Goal: Share content: Share content

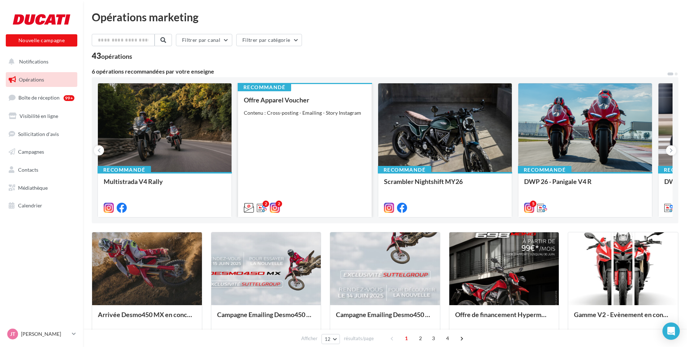
click at [308, 117] on div "Offre Apparel Voucher Contenu : Cross-posting - Emailing - Story Instagram" at bounding box center [305, 153] width 122 height 114
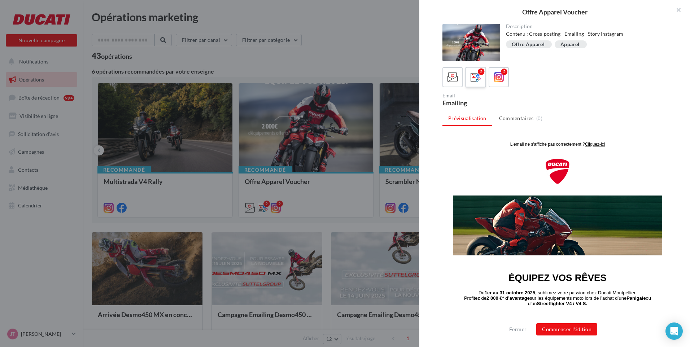
click at [483, 83] on label "2" at bounding box center [475, 77] width 21 height 21
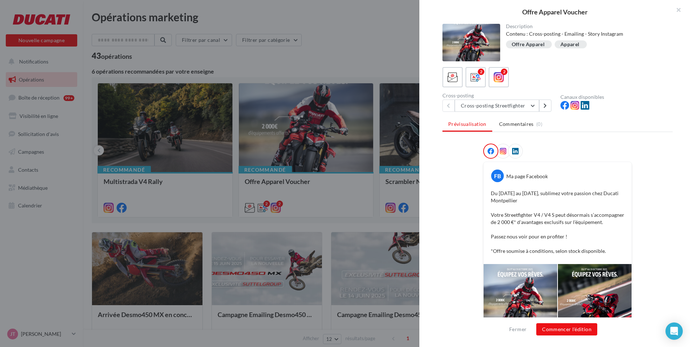
click at [496, 149] on div at bounding box center [490, 151] width 15 height 15
click at [498, 108] on button "Cross-posting Streetfighter" at bounding box center [497, 106] width 84 height 12
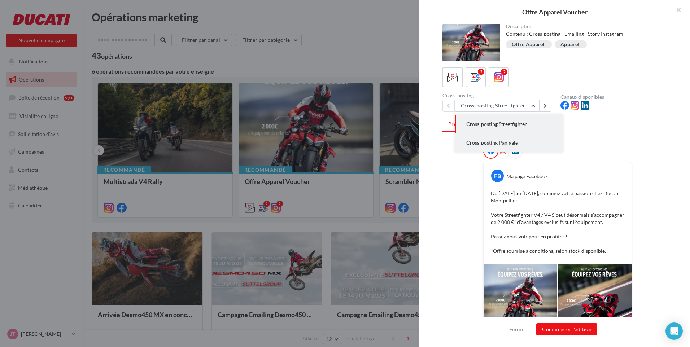
click at [504, 145] on span "Cross-posting Panigale" at bounding box center [492, 143] width 52 height 6
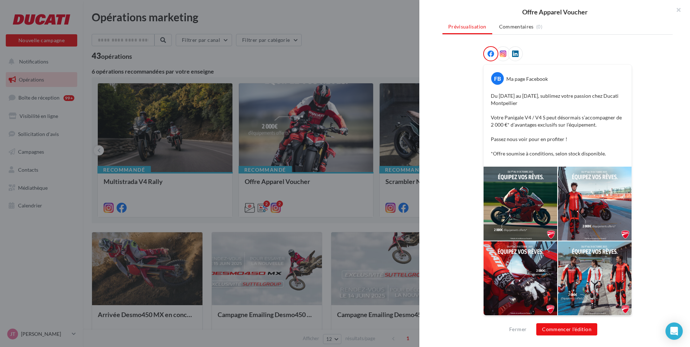
scroll to position [99, 0]
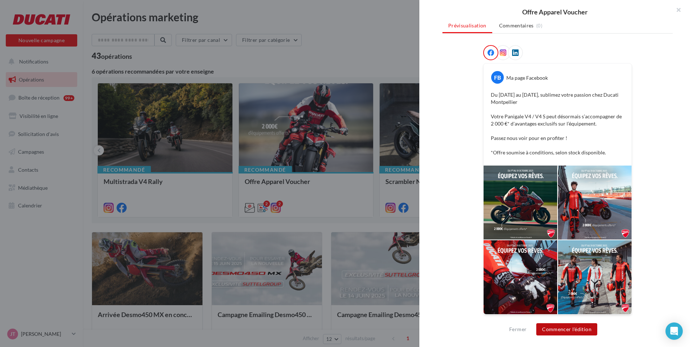
click at [575, 332] on button "Commencer l'édition" at bounding box center [566, 329] width 61 height 12
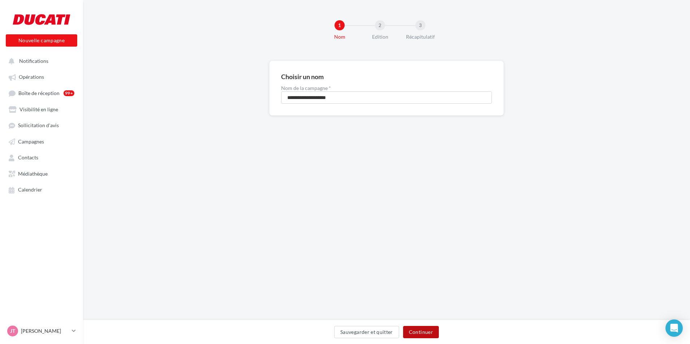
click at [417, 334] on button "Continuer" at bounding box center [421, 332] width 36 height 12
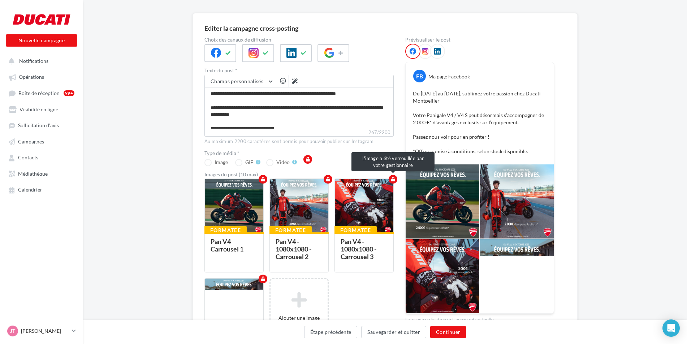
scroll to position [144, 0]
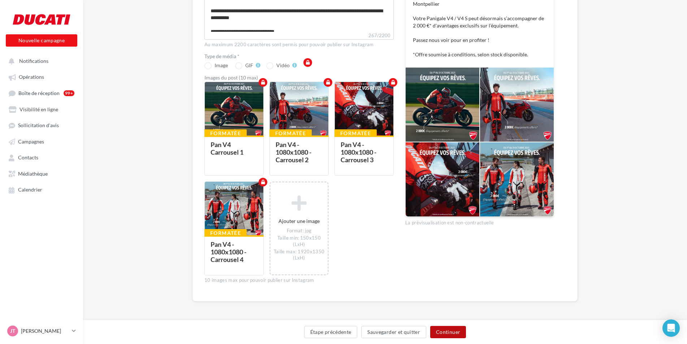
click at [447, 334] on button "Continuer" at bounding box center [448, 332] width 36 height 12
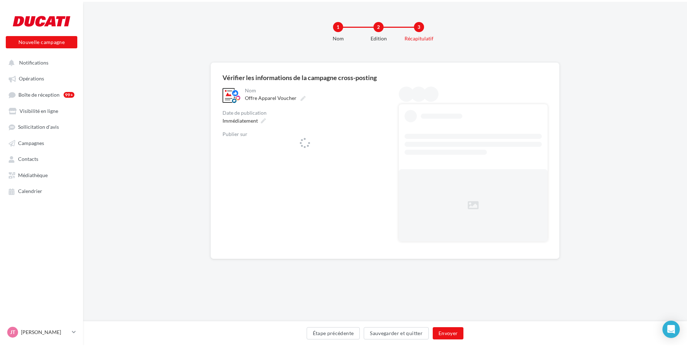
scroll to position [0, 0]
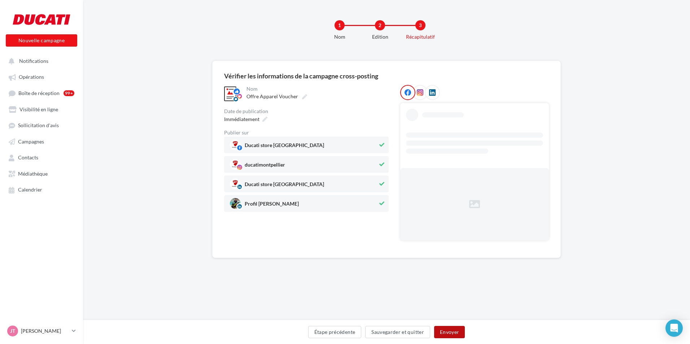
click at [450, 329] on button "Envoyer" at bounding box center [449, 332] width 31 height 12
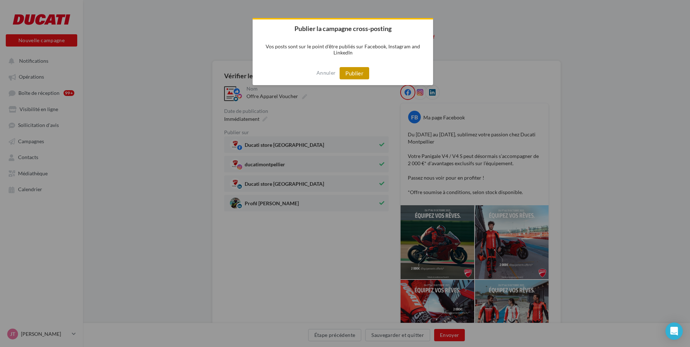
click at [357, 71] on button "Publier" at bounding box center [355, 73] width 30 height 12
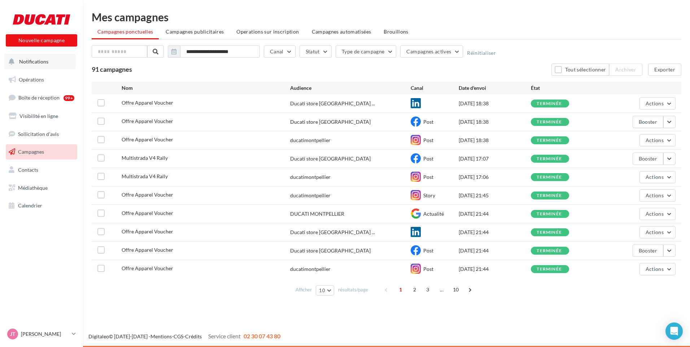
click at [22, 61] on span "Notifications" at bounding box center [33, 61] width 29 height 6
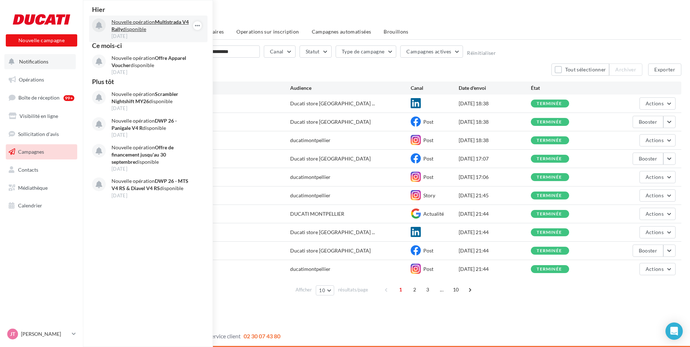
click at [137, 26] on p "Nouvelle opération Multistrada V4 Rally disponible" at bounding box center [154, 25] width 84 height 14
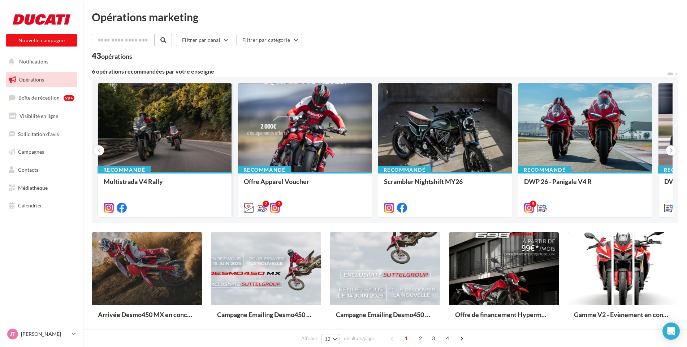
click at [161, 150] on div at bounding box center [165, 128] width 134 height 90
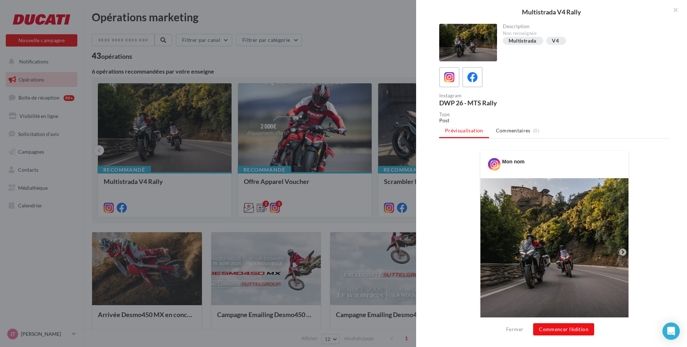
click at [351, 87] on div at bounding box center [343, 173] width 687 height 347
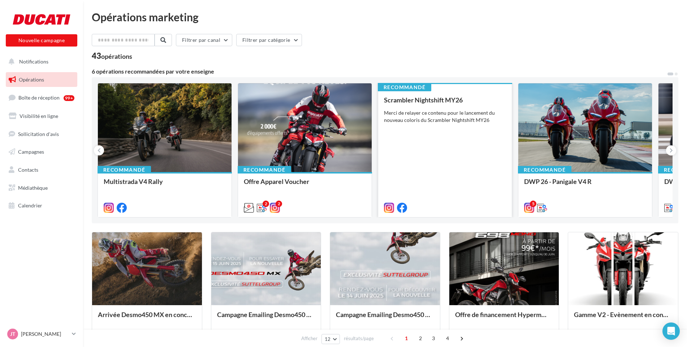
click at [451, 118] on div "Merci de relayer ce contenu pour le lancement du nouveau coloris du Scrambler N…" at bounding box center [445, 116] width 122 height 14
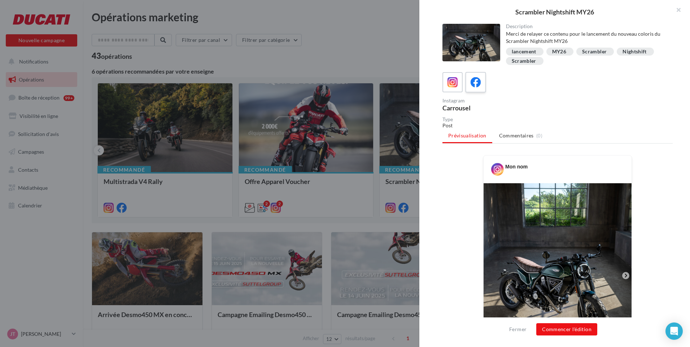
click at [473, 76] on div at bounding box center [475, 82] width 13 height 13
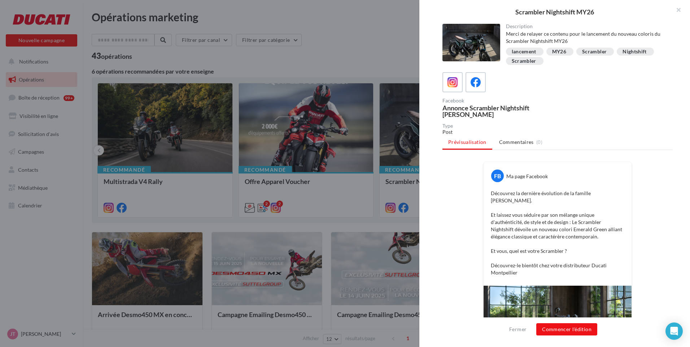
click at [381, 54] on div at bounding box center [345, 173] width 690 height 347
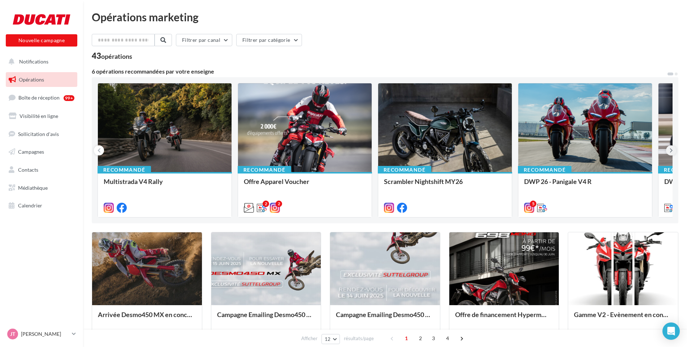
click at [669, 152] on icon at bounding box center [670, 150] width 3 height 7
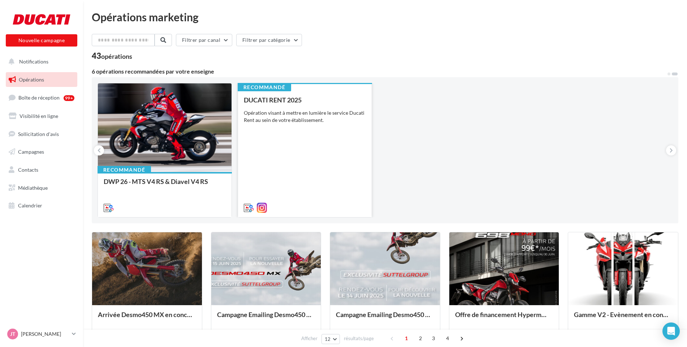
click at [296, 119] on div "Opération visant à mettre en lumière le service Ducati Rent au sein de votre ét…" at bounding box center [305, 116] width 122 height 14
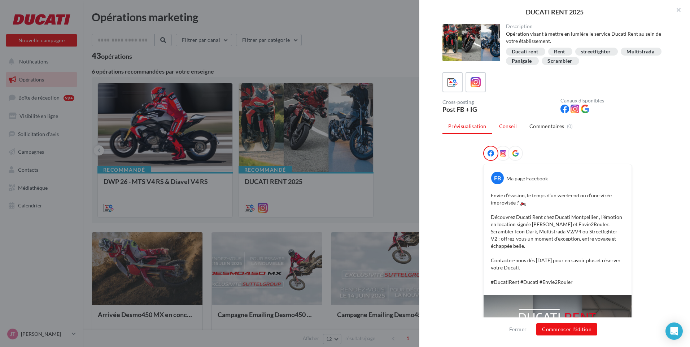
click at [508, 127] on span "Conseil" at bounding box center [508, 126] width 18 height 6
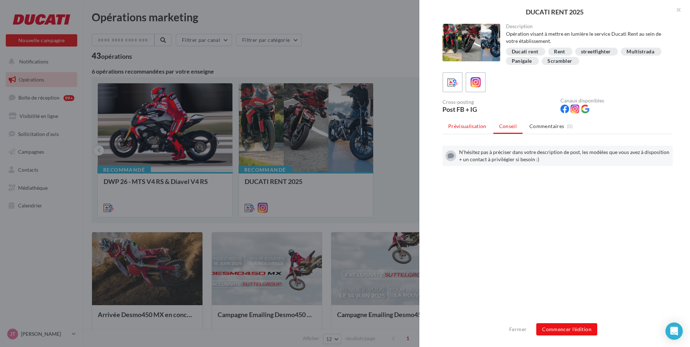
click at [462, 126] on span "Prévisualisation" at bounding box center [467, 126] width 38 height 6
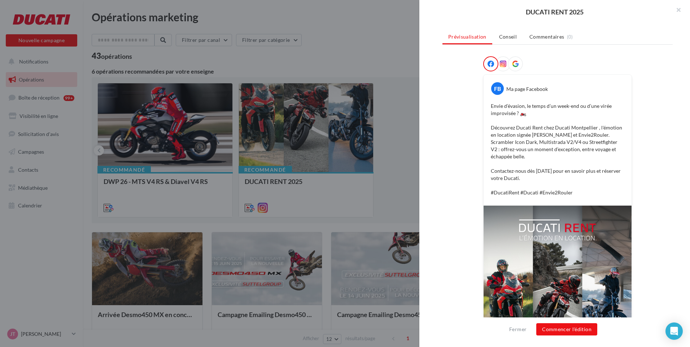
scroll to position [171, 0]
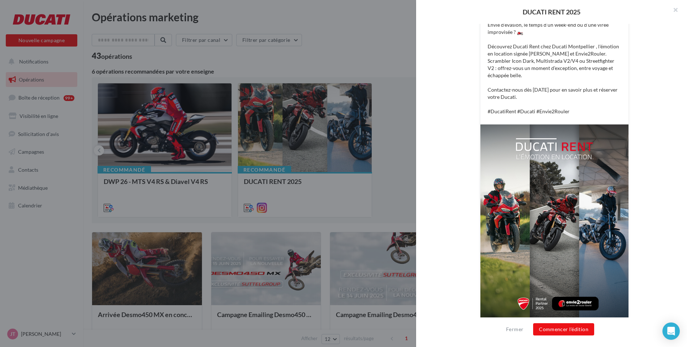
click at [406, 190] on div at bounding box center [343, 173] width 687 height 347
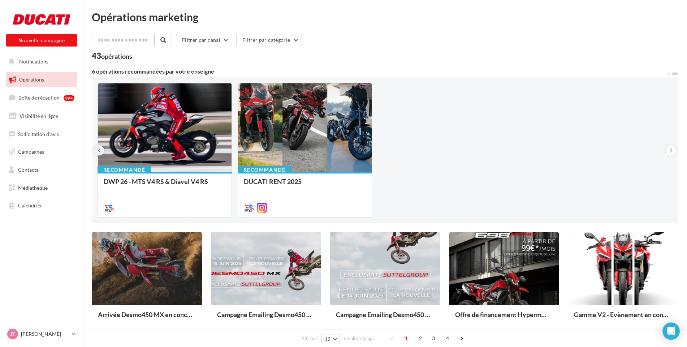
click at [98, 151] on icon at bounding box center [98, 150] width 3 height 7
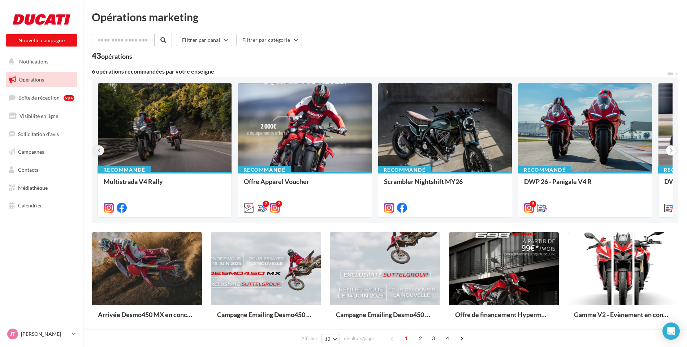
click at [98, 151] on icon at bounding box center [98, 150] width 3 height 7
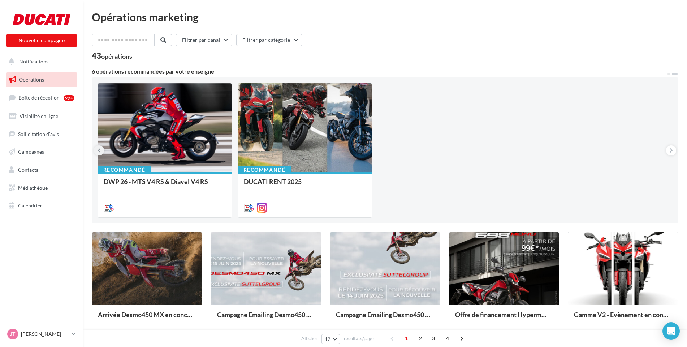
click at [98, 151] on icon at bounding box center [98, 150] width 3 height 7
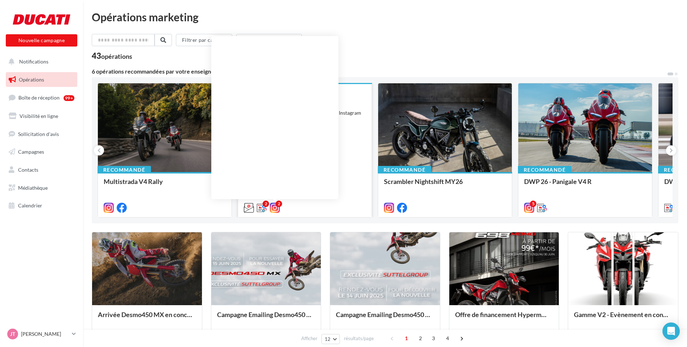
click at [277, 211] on icon at bounding box center [275, 208] width 10 height 10
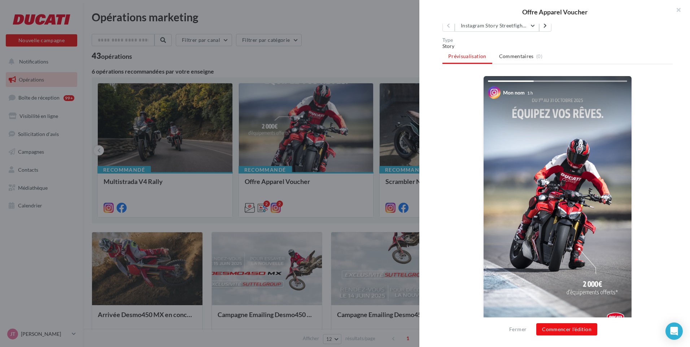
scroll to position [33, 0]
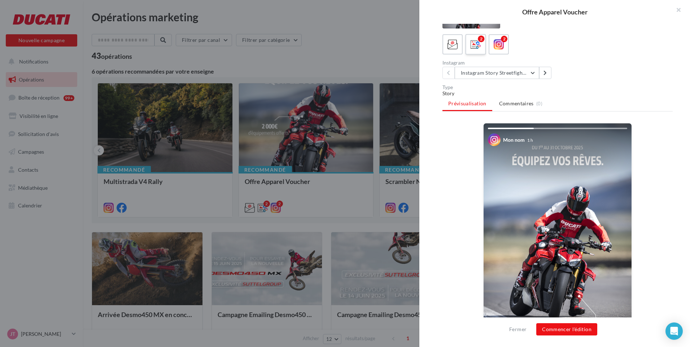
click at [479, 47] on icon at bounding box center [476, 44] width 10 height 10
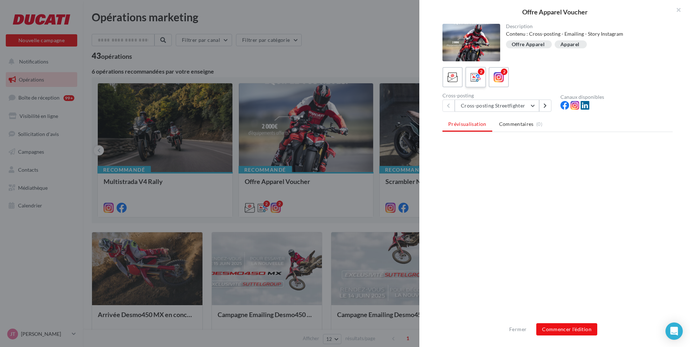
scroll to position [0, 0]
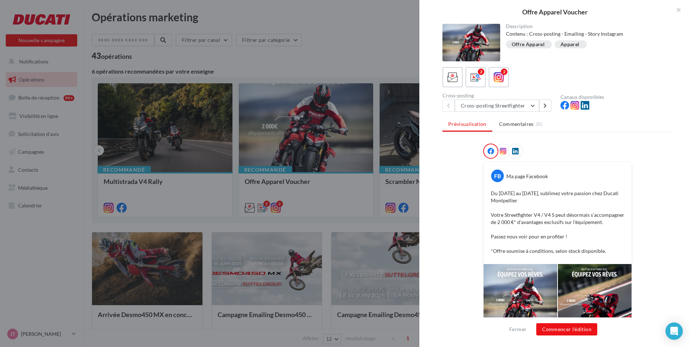
click at [503, 44] on div "Description Contenu : Cross-posting - Emailing - Story Instagram Offre Apparel …" at bounding box center [586, 37] width 173 height 26
click at [499, 79] on icon at bounding box center [499, 77] width 10 height 10
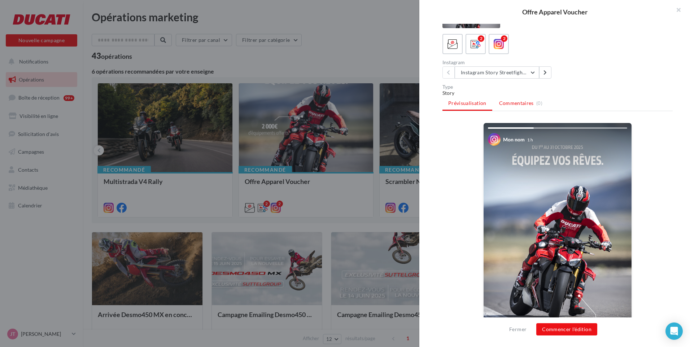
scroll to position [33, 0]
click at [515, 75] on button "Instagram Story Streetfighter" at bounding box center [497, 73] width 84 height 12
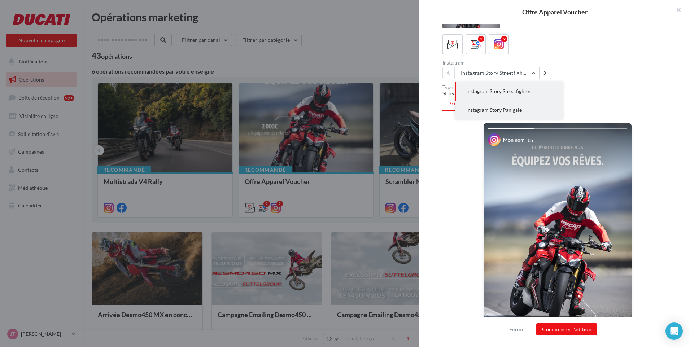
click at [504, 106] on button "Instagram Story Panigale" at bounding box center [509, 110] width 108 height 19
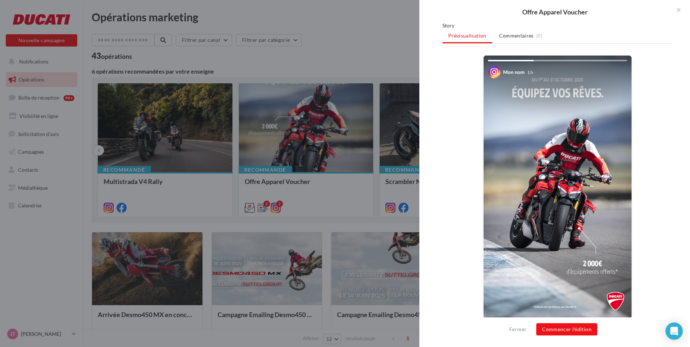
scroll to position [105, 0]
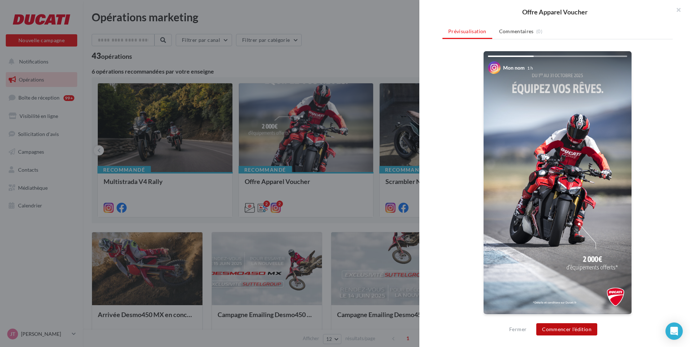
click at [584, 327] on button "Commencer l'édition" at bounding box center [566, 329] width 61 height 12
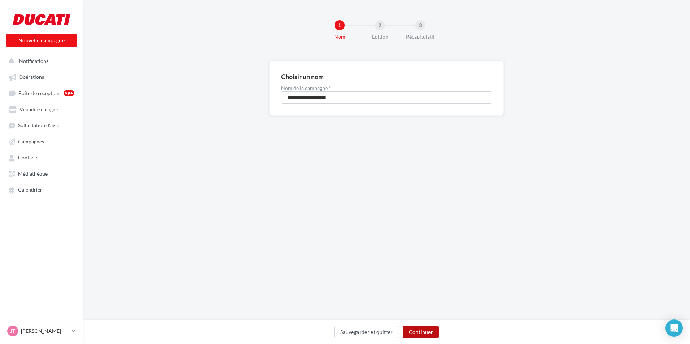
click at [423, 331] on button "Continuer" at bounding box center [421, 332] width 36 height 12
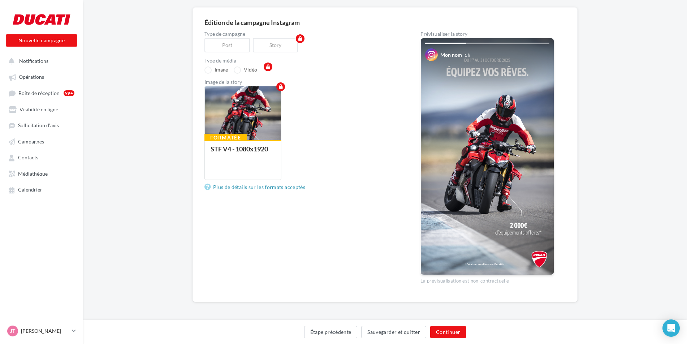
scroll to position [54, 0]
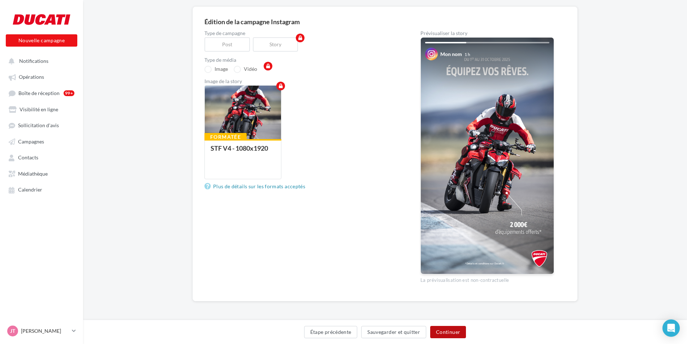
click at [461, 335] on button "Continuer" at bounding box center [448, 332] width 36 height 12
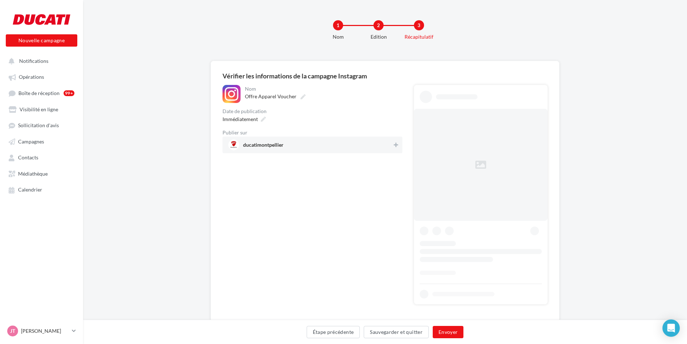
click at [393, 129] on div "**********" at bounding box center [312, 119] width 180 height 68
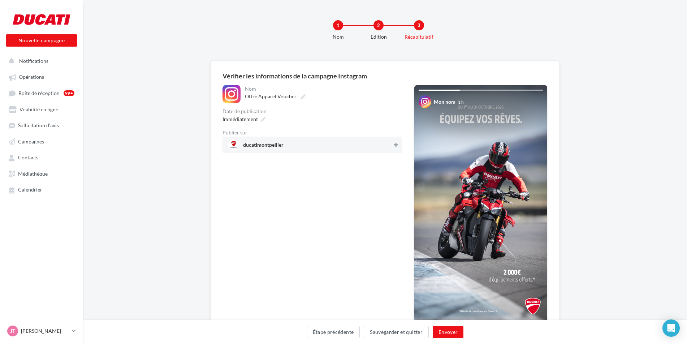
click at [395, 146] on icon at bounding box center [395, 144] width 4 height 5
click at [452, 333] on button "Envoyer" at bounding box center [447, 332] width 31 height 12
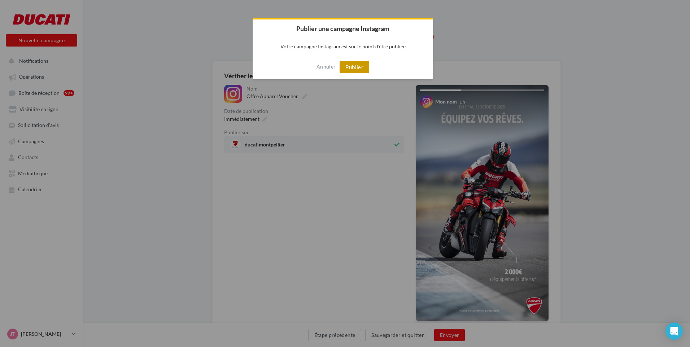
click at [356, 66] on button "Publier" at bounding box center [355, 67] width 30 height 12
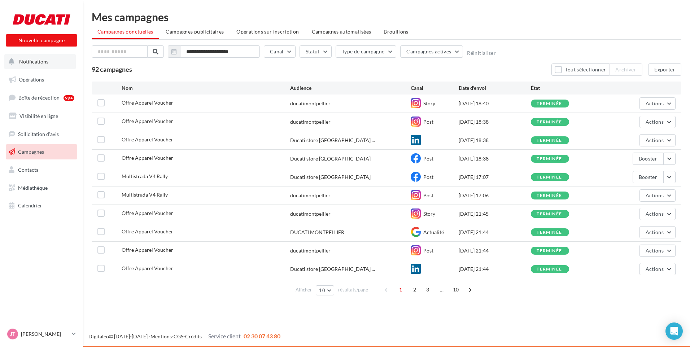
click at [19, 59] on span "Notifications" at bounding box center [33, 61] width 29 height 6
